Goal: Book appointment/travel/reservation

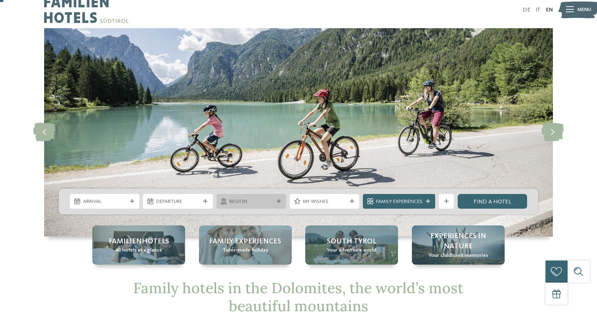
click at [236, 199] on span "Region" at bounding box center [251, 201] width 44 height 7
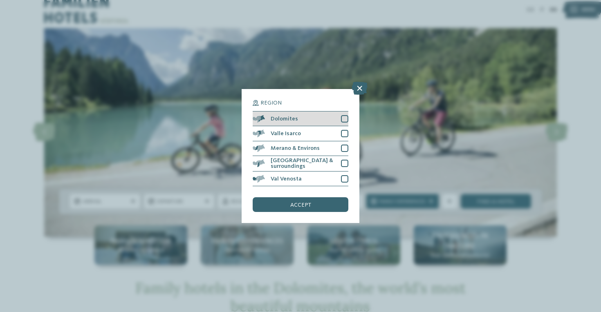
click at [301, 112] on div "Dolomites" at bounding box center [300, 119] width 96 height 15
click at [290, 202] on span "accept" at bounding box center [300, 205] width 21 height 6
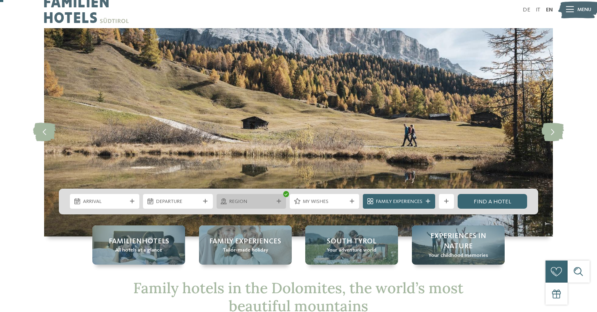
click at [277, 203] on icon at bounding box center [279, 201] width 4 height 4
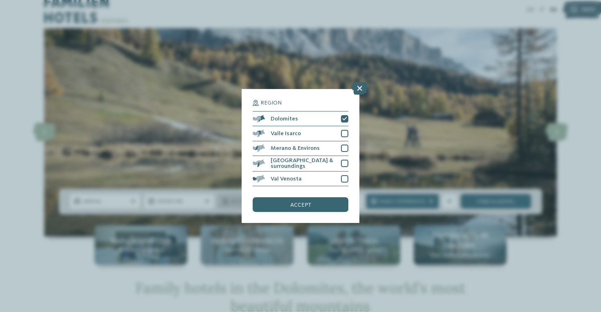
click at [275, 203] on div "Region Dolomites" at bounding box center [300, 156] width 601 height 312
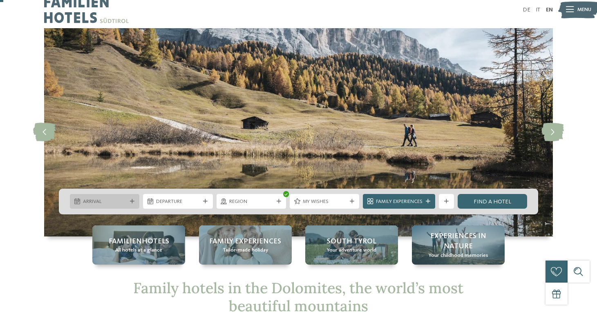
click at [119, 201] on span "Arrival" at bounding box center [105, 201] width 44 height 7
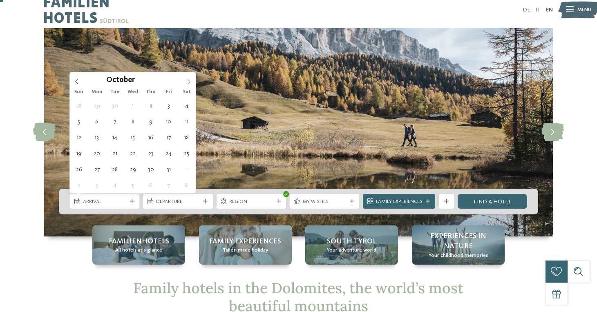
click at [188, 84] on icon at bounding box center [189, 81] width 3 height 5
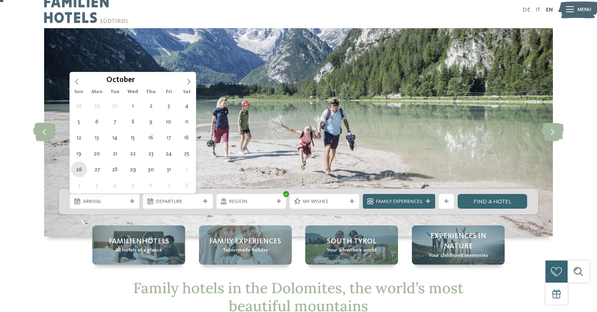
type div "26.10.2025"
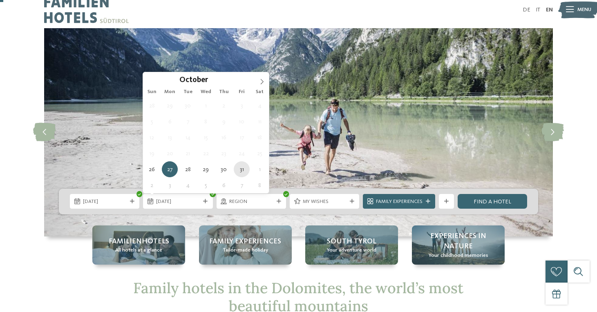
type div "31.10.2025"
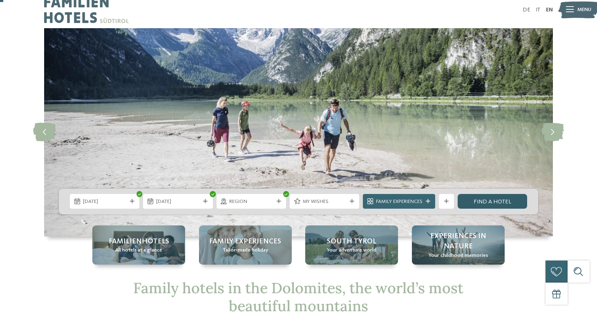
click at [476, 202] on link "Find a hotel" at bounding box center [492, 201] width 69 height 15
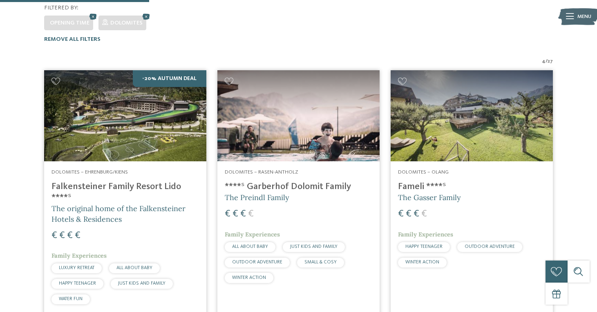
scroll to position [213, 0]
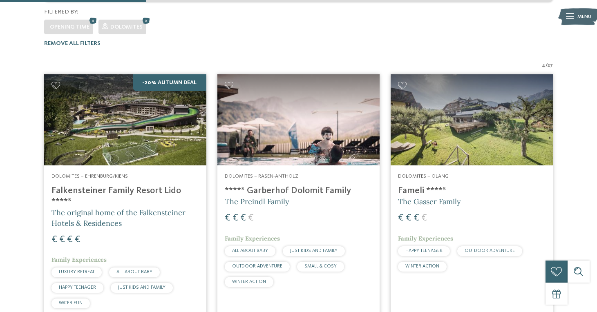
click at [98, 185] on h4 "Falkensteiner Family Resort Lido ****ˢ" at bounding box center [124, 196] width 147 height 22
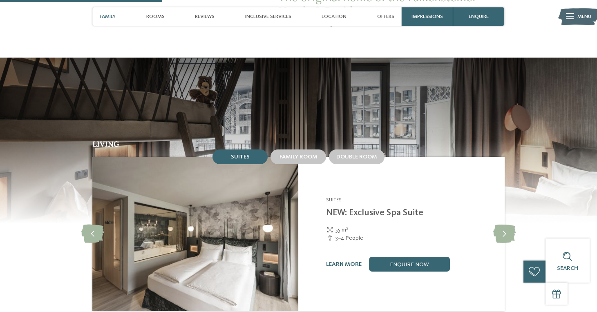
scroll to position [694, 0]
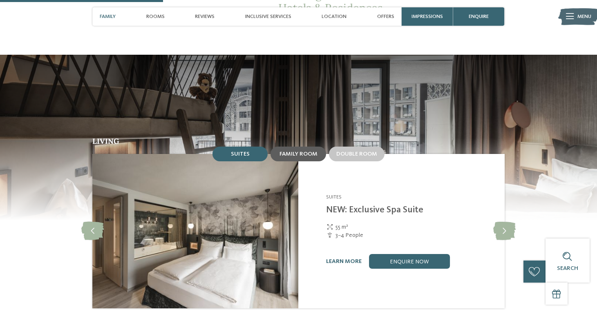
click at [285, 157] on span "Family room" at bounding box center [298, 154] width 38 height 6
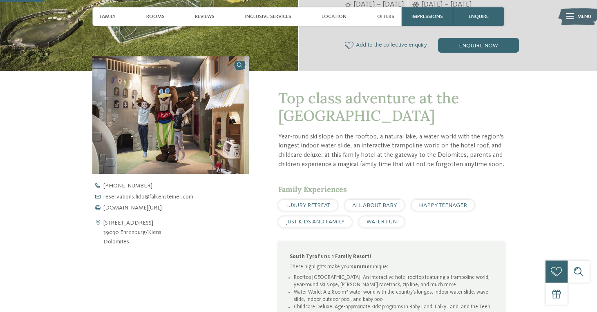
scroll to position [186, 0]
